Goal: Use online tool/utility: Utilize a website feature to perform a specific function

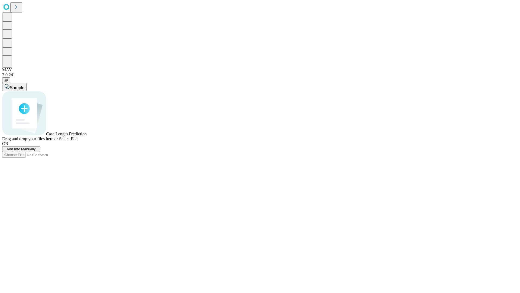
click at [78, 141] on span "Select File" at bounding box center [68, 138] width 18 height 5
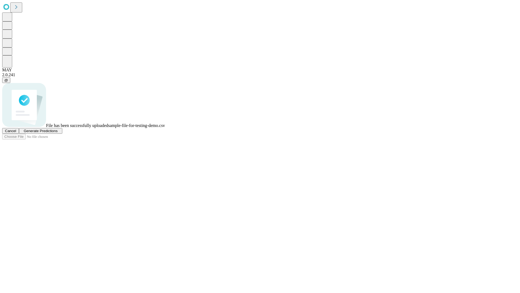
click at [57, 133] on span "Generate Predictions" at bounding box center [41, 131] width 34 height 4
